Goal: Download file/media

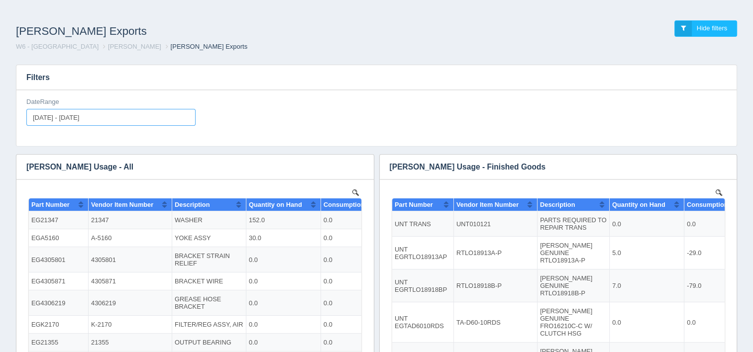
type input "[DATE]"
click at [131, 116] on input "[DATE] - [DATE]" at bounding box center [110, 117] width 169 height 17
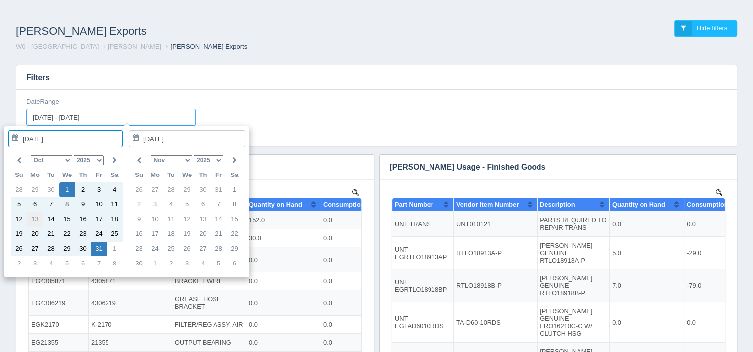
type input "[DATE]"
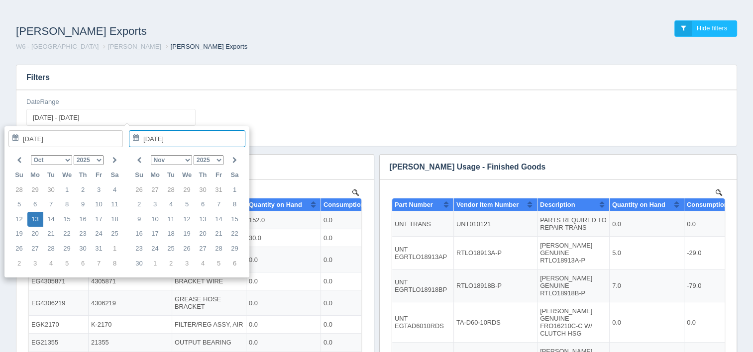
type input "[DATE] - [DATE]"
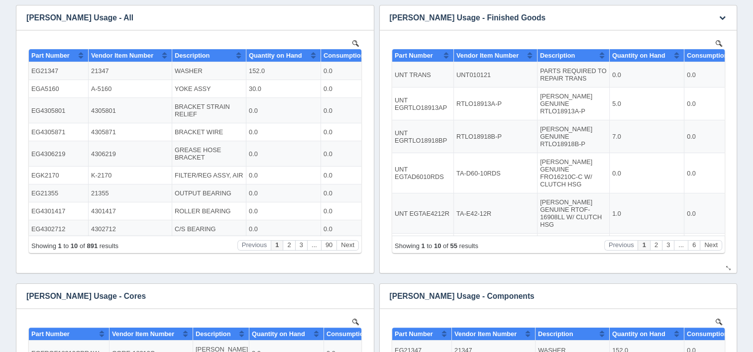
scroll to position [299, 0]
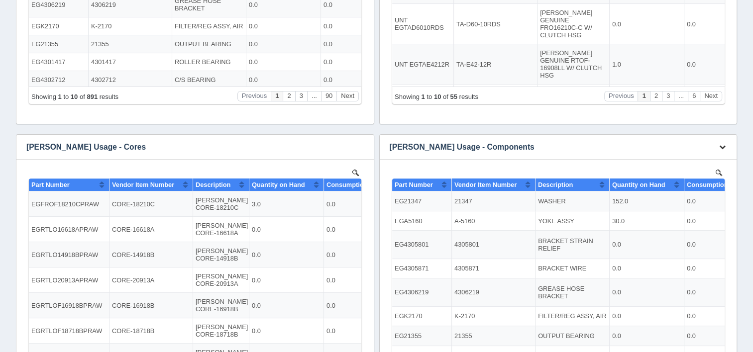
click at [724, 150] on button "button" at bounding box center [722, 147] width 13 height 15
click at [698, 163] on link "Download CSV" at bounding box center [690, 162] width 80 height 14
drag, startPoint x: 277, startPoint y: 177, endPoint x: 741, endPoint y: 57, distance: 479.3
click at [741, 57] on div "Filters DateRange [DATE] - [DATE] Download CSV View all results [PERSON_NAME] U…" at bounding box center [376, 101] width 737 height 686
